Goal: Task Accomplishment & Management: Use online tool/utility

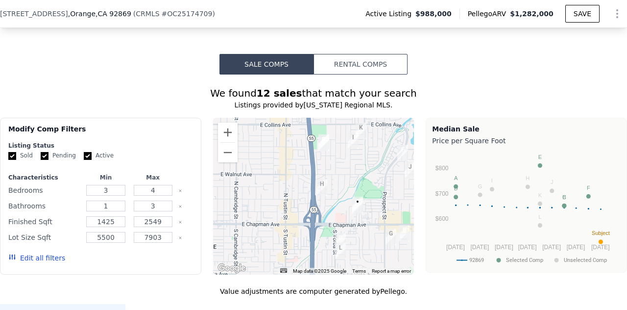
scroll to position [997, 0]
click at [317, 178] on img "337 N Sacramento St" at bounding box center [321, 186] width 11 height 17
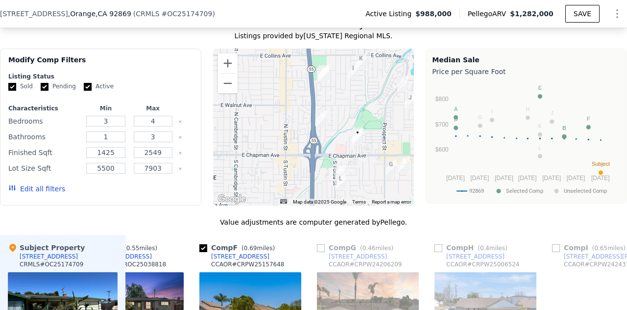
scroll to position [0, 526]
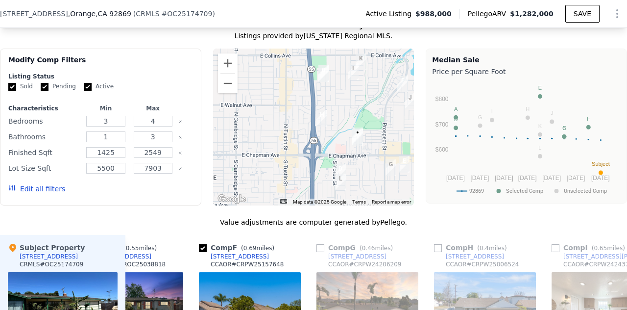
click at [438, 244] on input "checkbox" at bounding box center [438, 248] width 8 height 8
checkbox input "true"
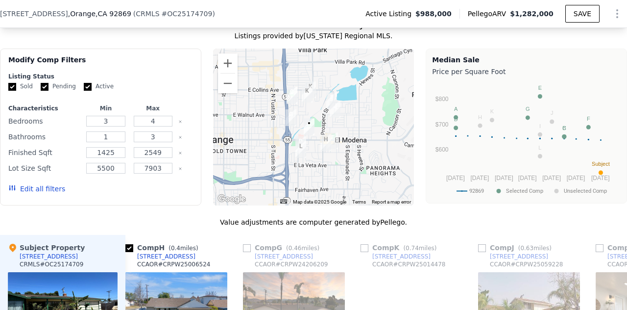
scroll to position [0, 718]
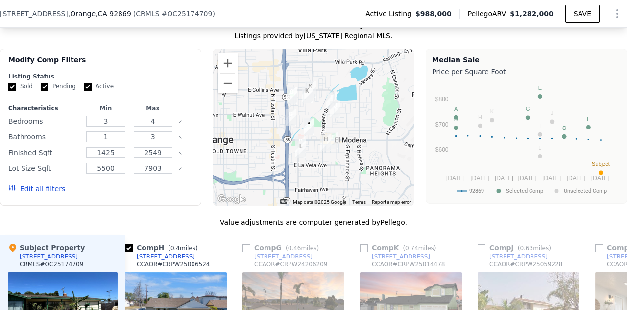
click at [483, 244] on input "checkbox" at bounding box center [482, 248] width 8 height 8
checkbox input "true"
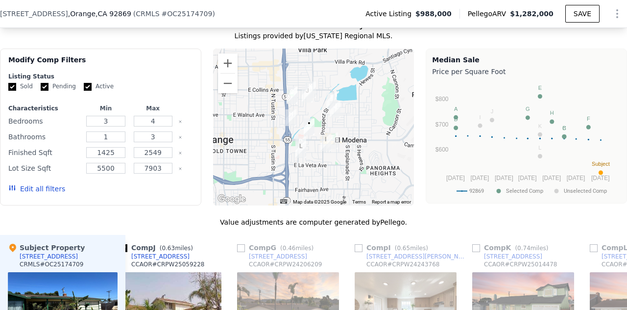
scroll to position [0, 841]
click at [476, 244] on input "checkbox" at bounding box center [476, 248] width 8 height 8
checkbox input "true"
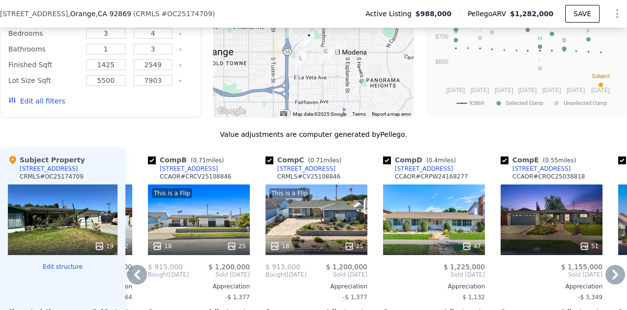
scroll to position [1154, 0]
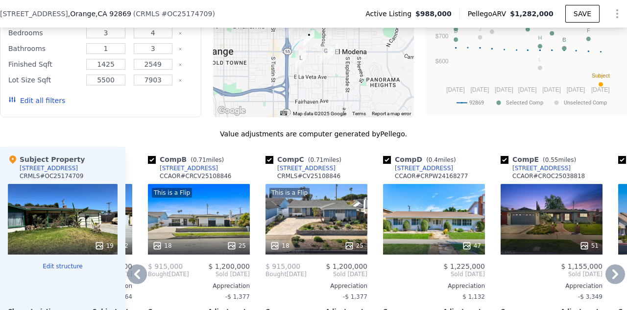
click at [506, 156] on input "checkbox" at bounding box center [505, 160] width 8 height 8
checkbox input "false"
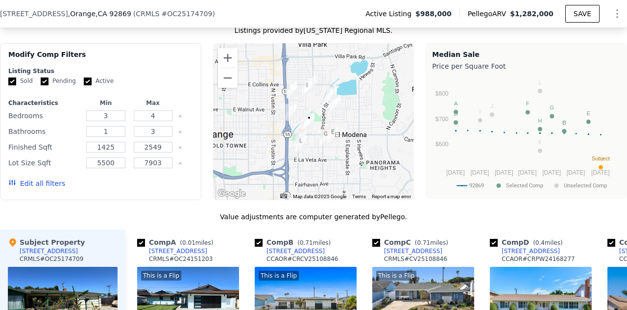
scroll to position [1058, 0]
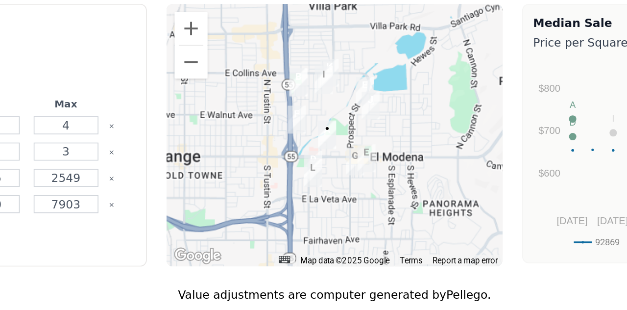
click at [296, 144] on img "2543 E Palmyra Ave" at bounding box center [300, 152] width 11 height 17
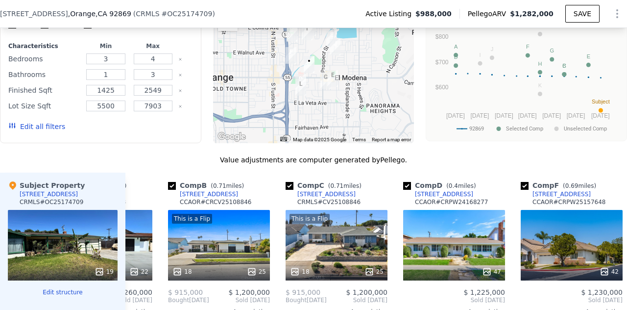
scroll to position [1144, 0]
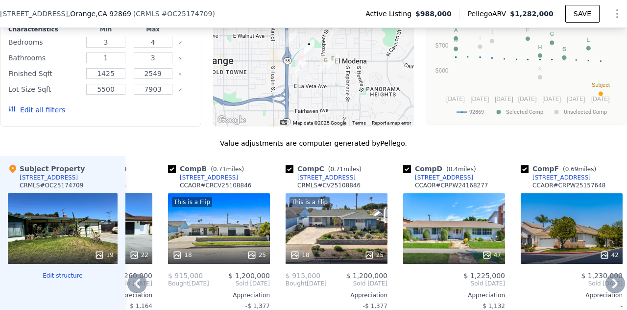
click at [405, 165] on input "checkbox" at bounding box center [407, 169] width 8 height 8
checkbox input "false"
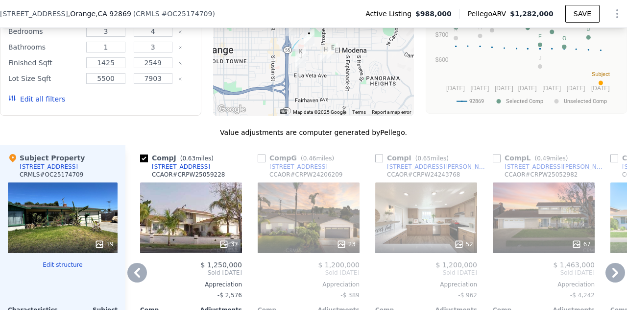
scroll to position [1162, 0]
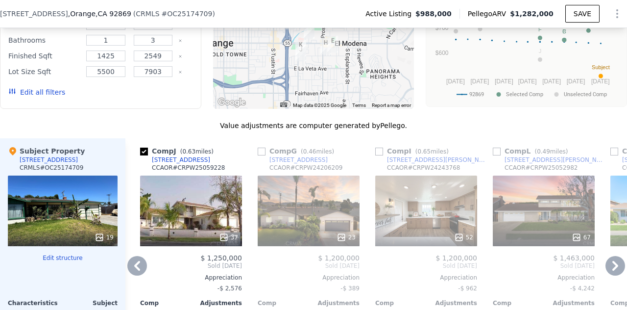
click at [379, 147] on input "checkbox" at bounding box center [379, 151] width 8 height 8
checkbox input "true"
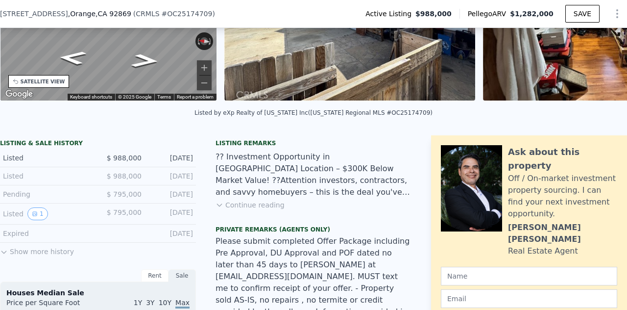
scroll to position [143, 0]
